Goal: Information Seeking & Learning: Learn about a topic

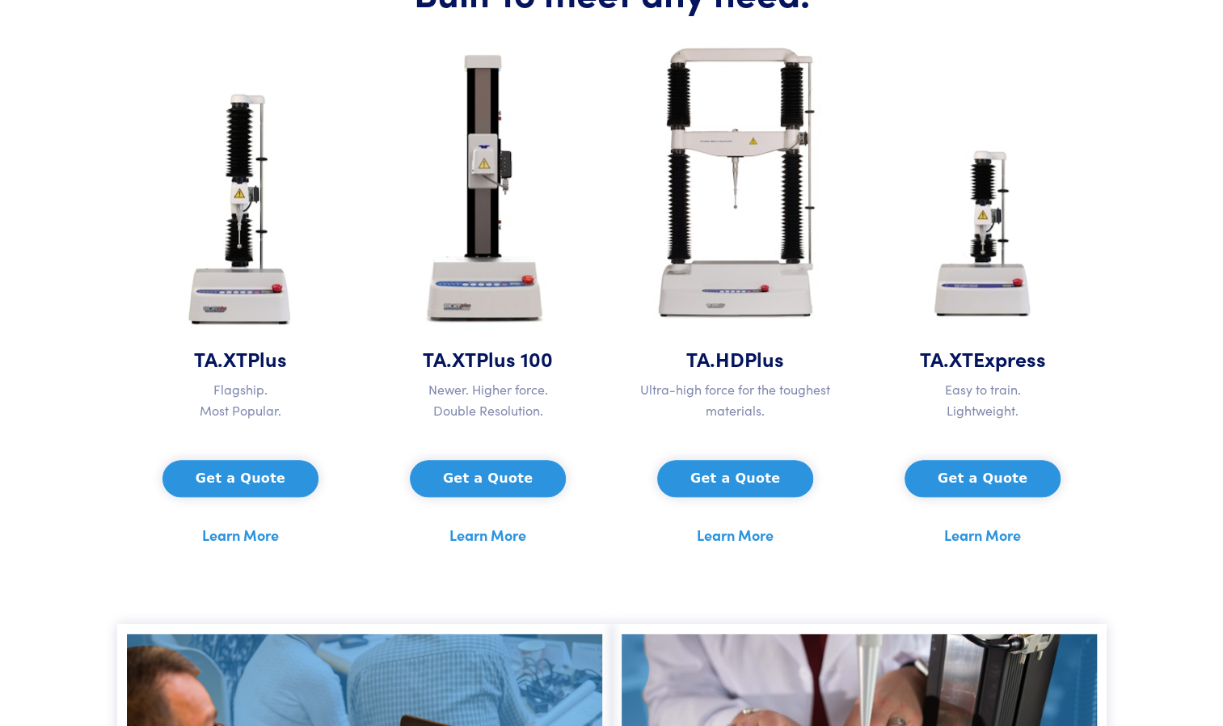
scroll to position [759, 0]
click at [243, 467] on button "Get a Quote" at bounding box center [240, 477] width 156 height 37
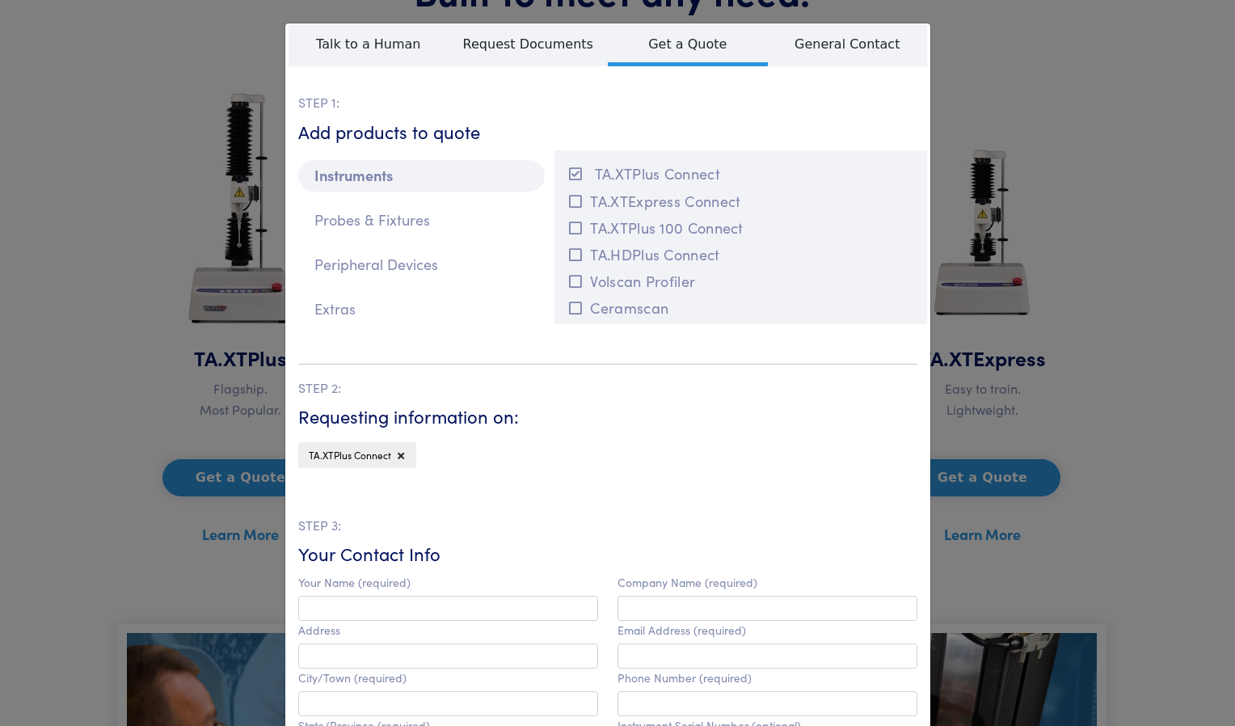
click at [1110, 231] on div "**********" at bounding box center [617, 363] width 1235 height 726
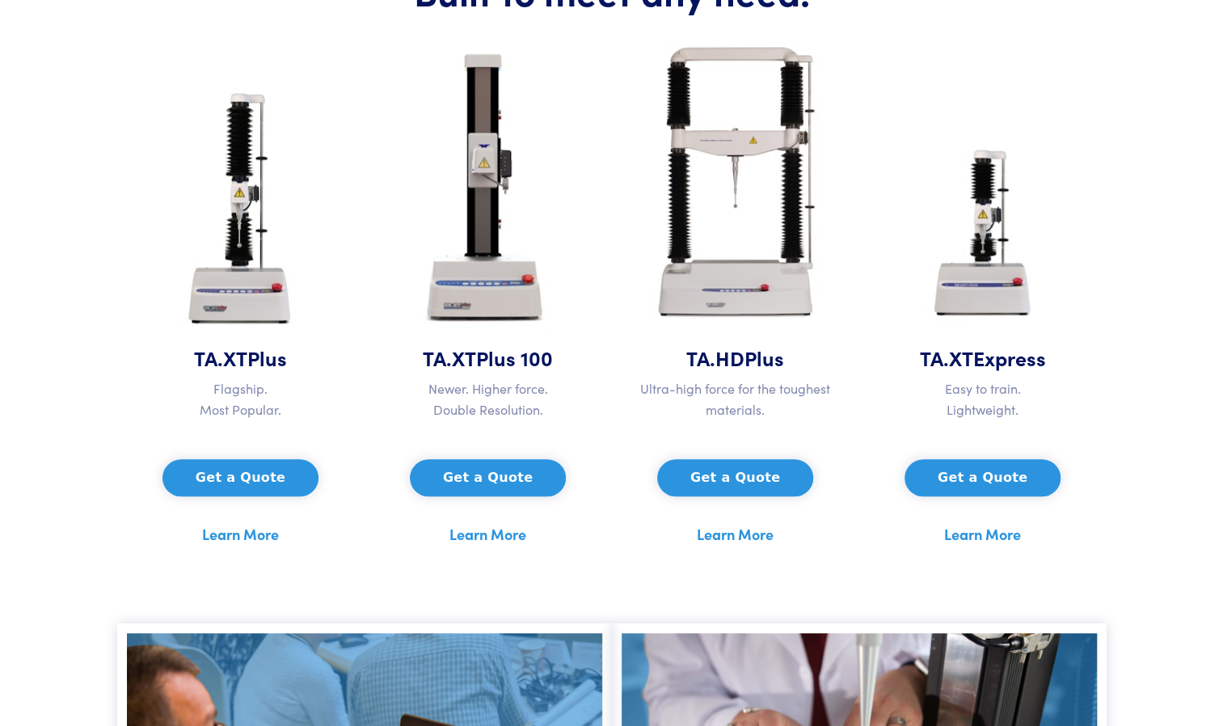
click at [250, 537] on link "Learn More" at bounding box center [240, 534] width 77 height 24
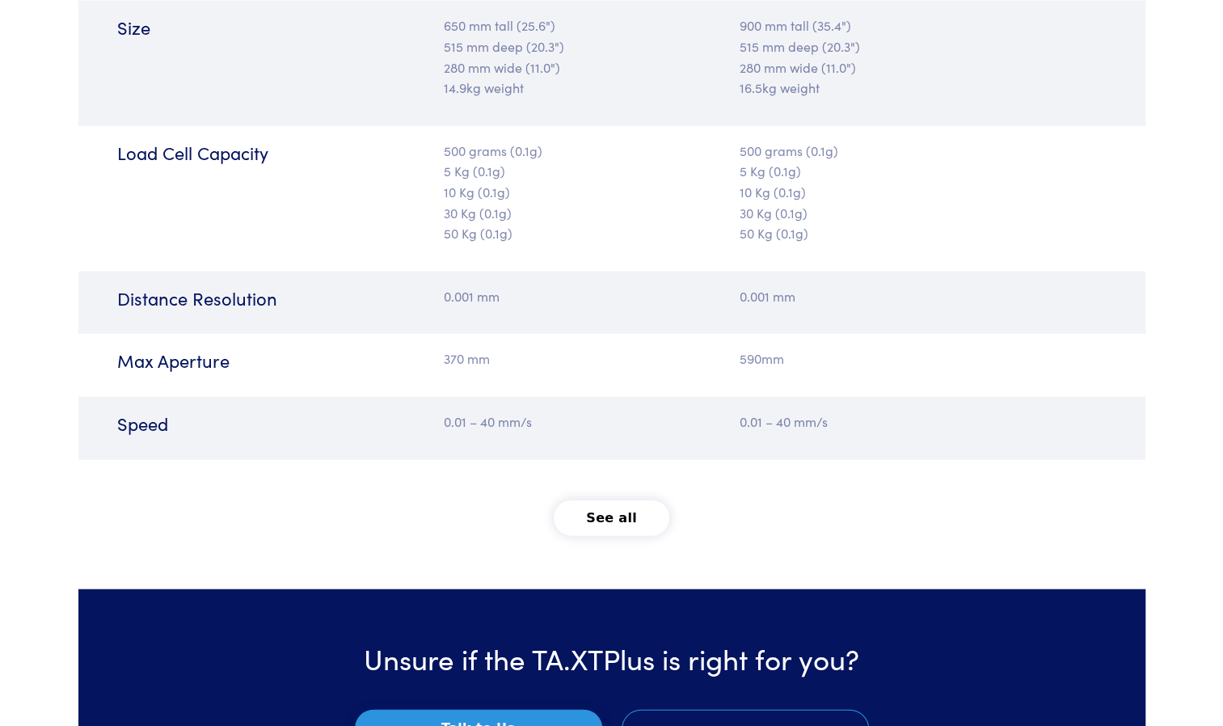
scroll to position [1980, 0]
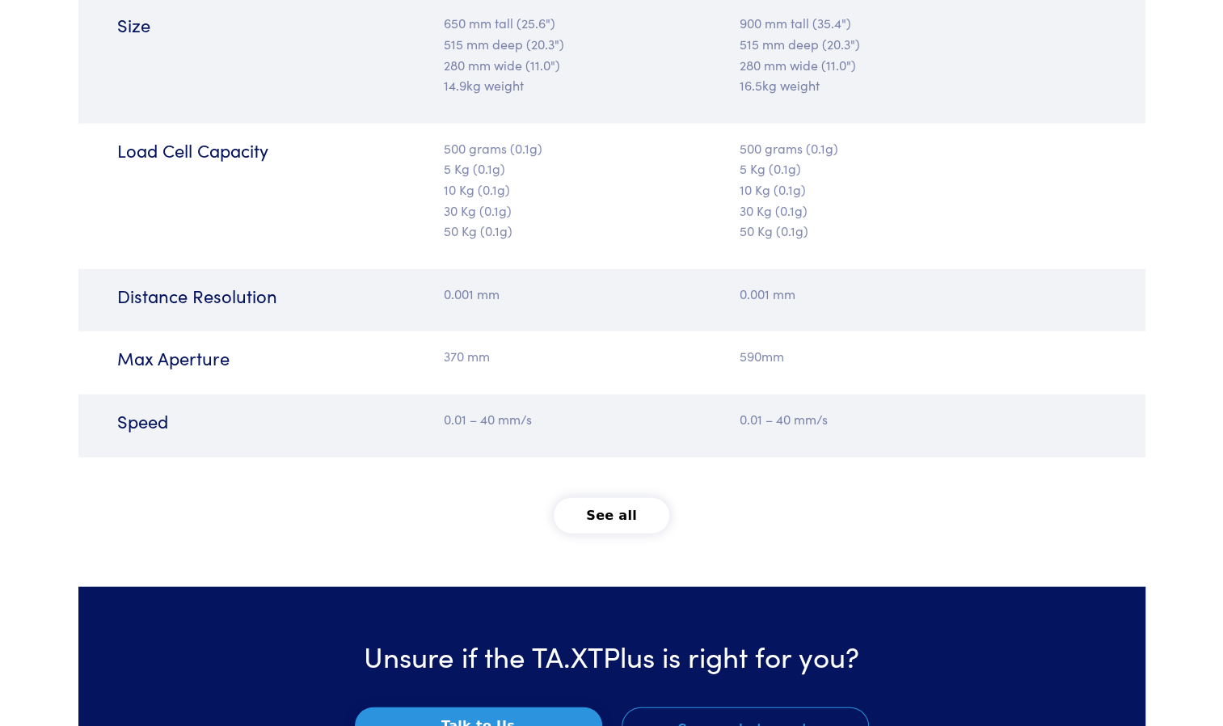
click at [630, 501] on button "See all" at bounding box center [611, 516] width 116 height 36
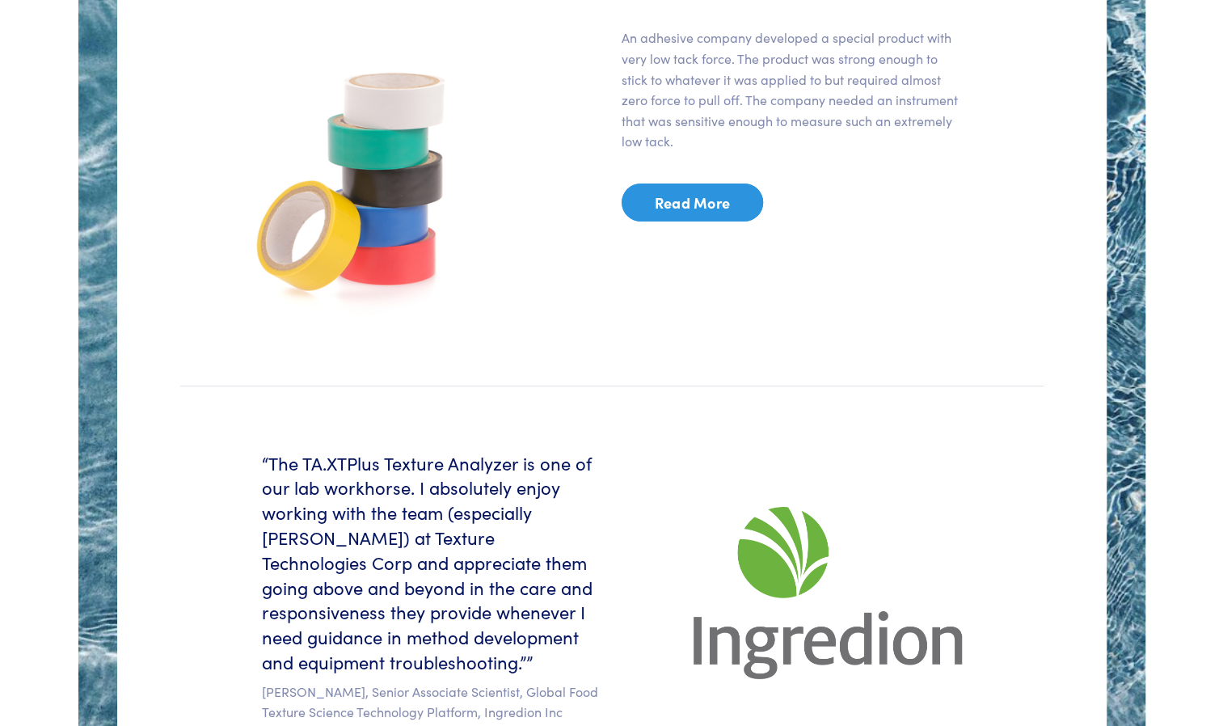
scroll to position [3202, 0]
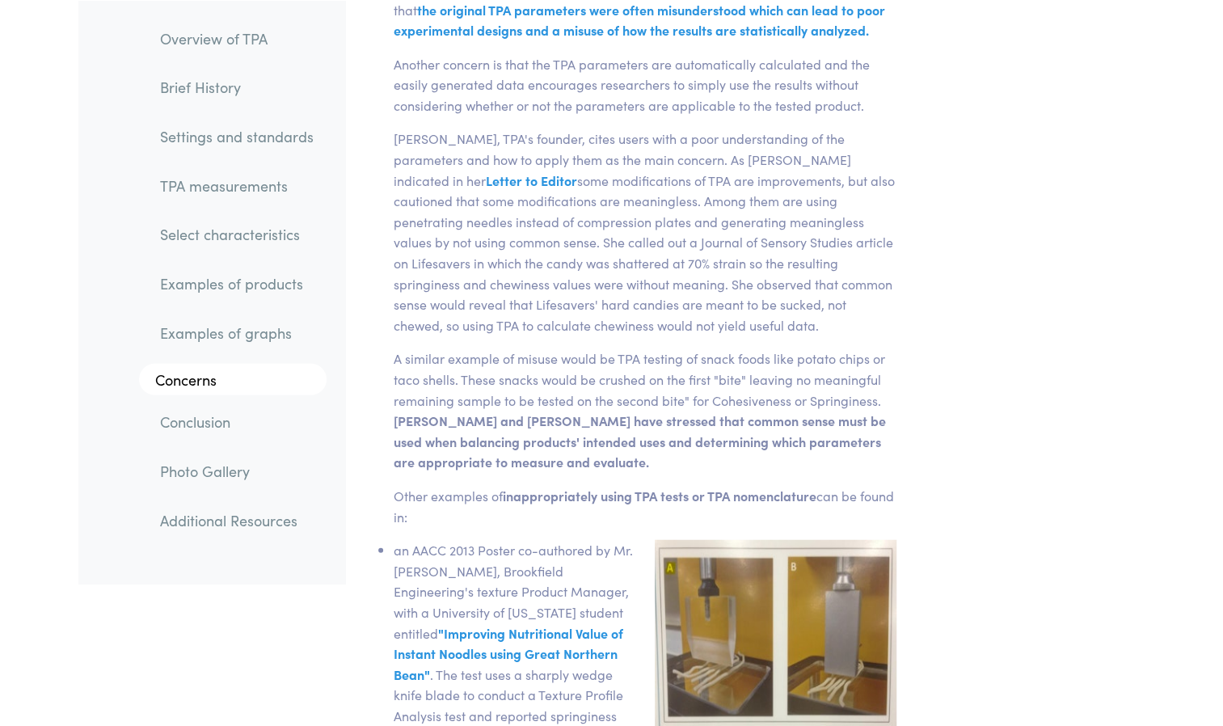
scroll to position [24137, 0]
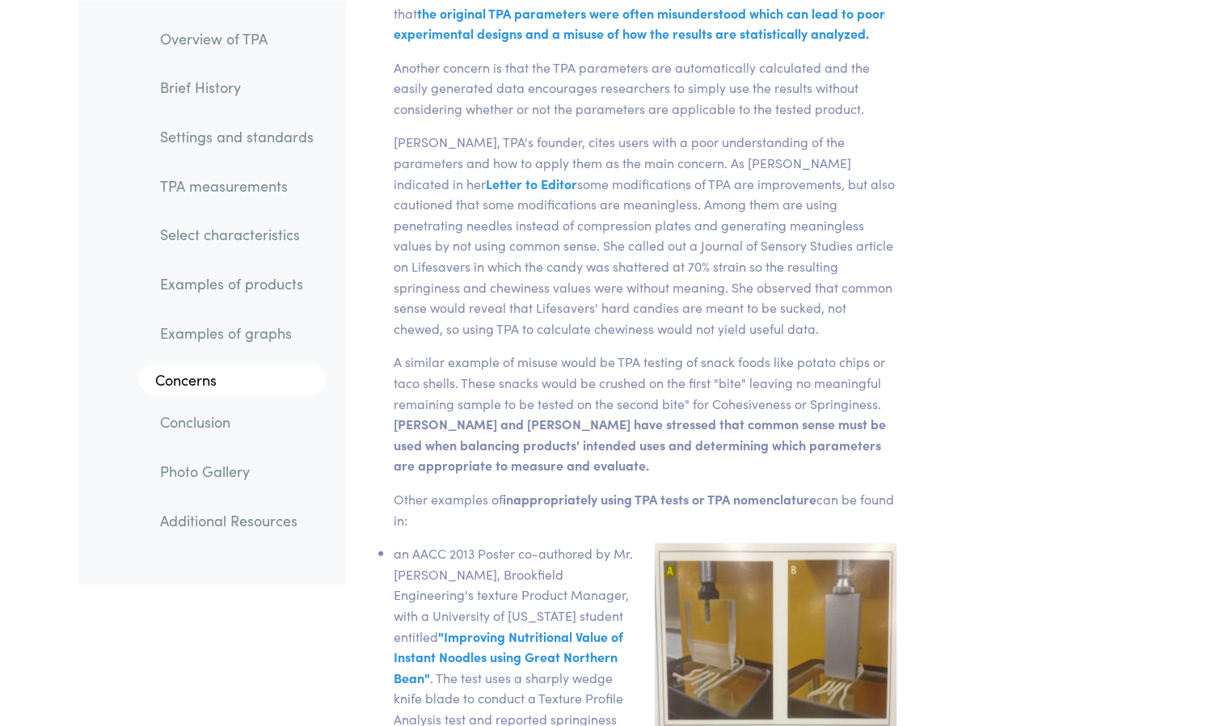
click at [260, 144] on link "Settings and standards" at bounding box center [236, 135] width 179 height 37
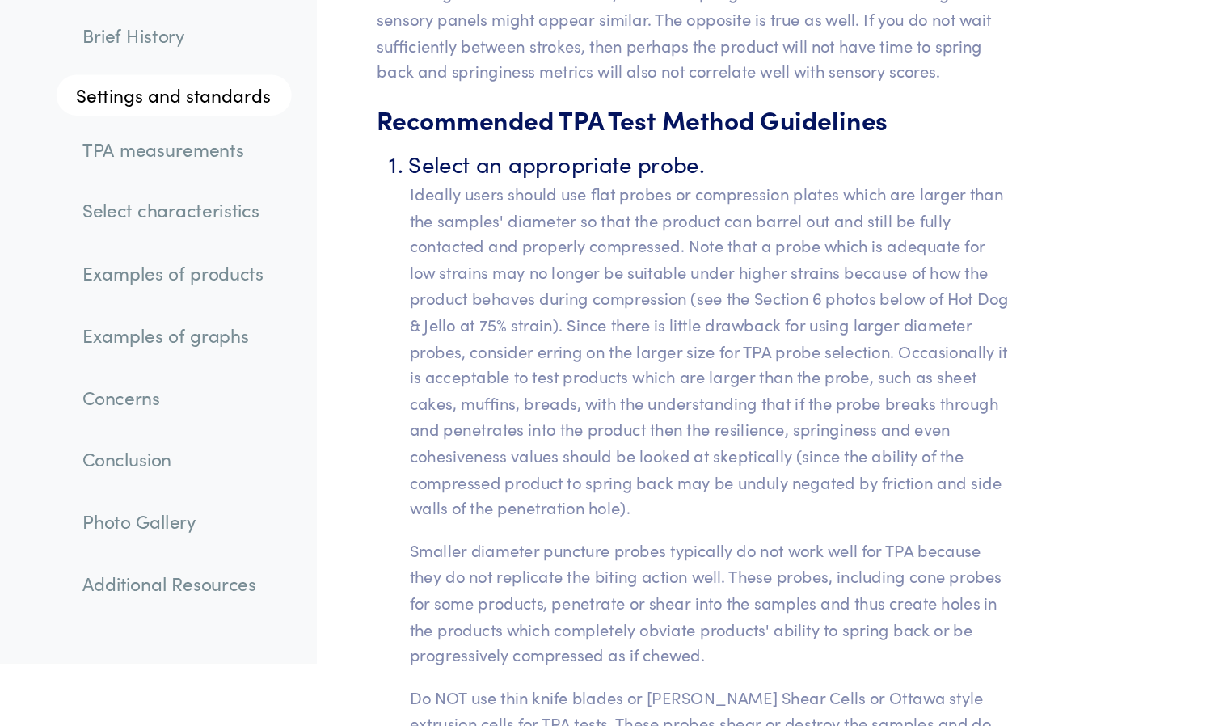
scroll to position [6643, 0]
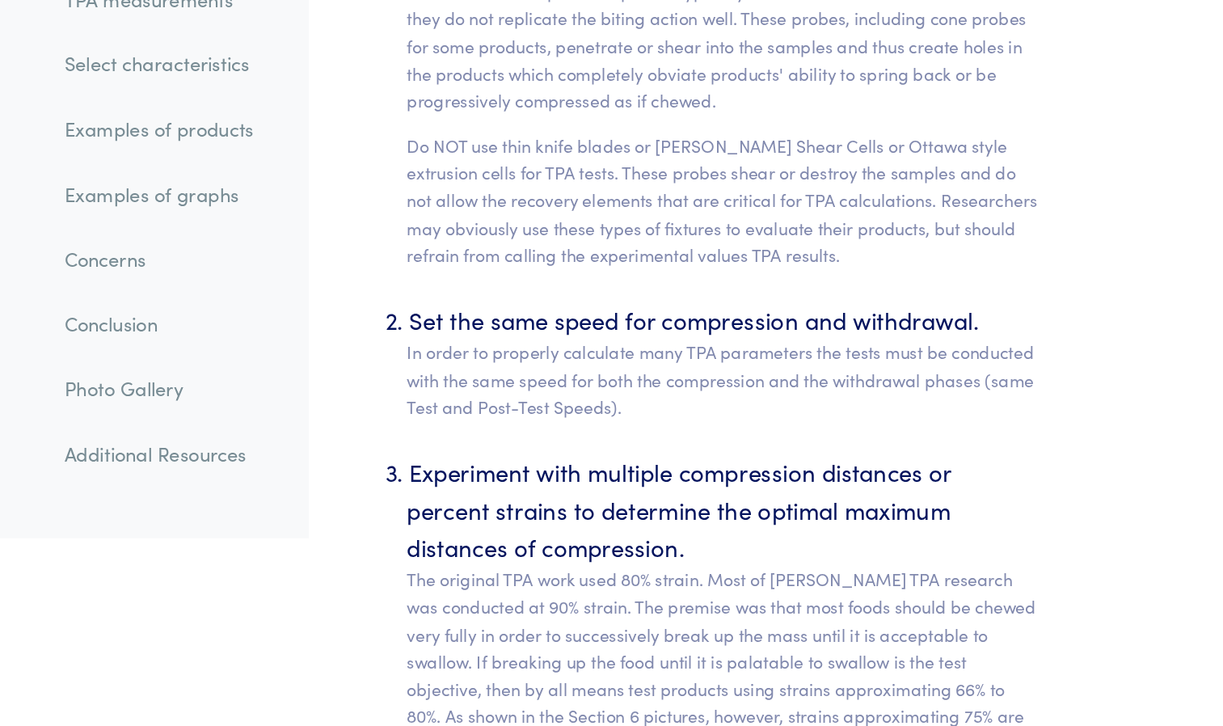
scroll to position [6971, 0]
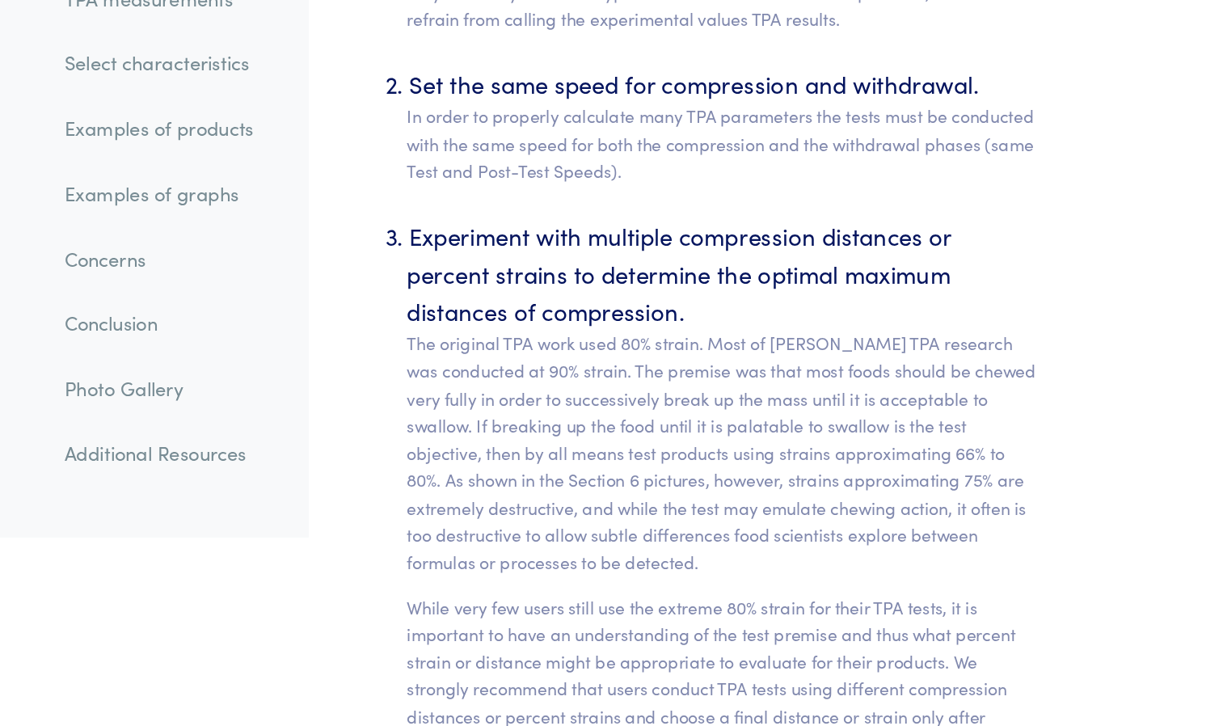
scroll to position [7144, 0]
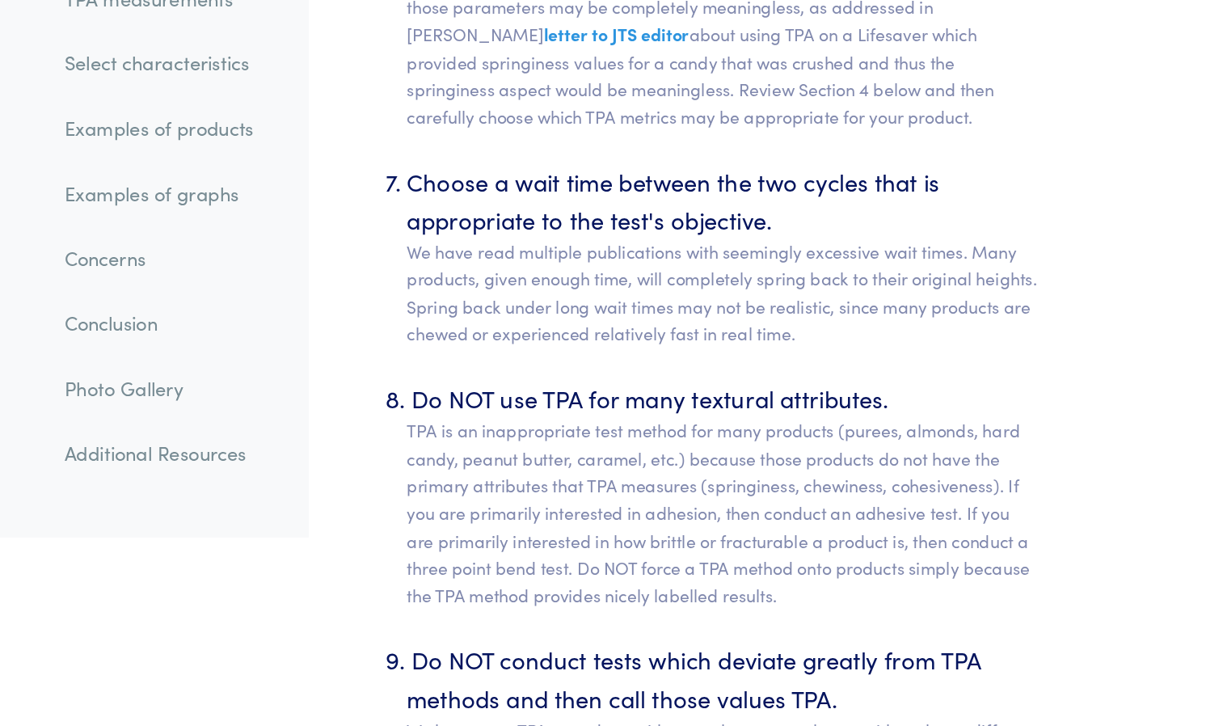
scroll to position [8210, 0]
